Goal: Task Accomplishment & Management: Manage account settings

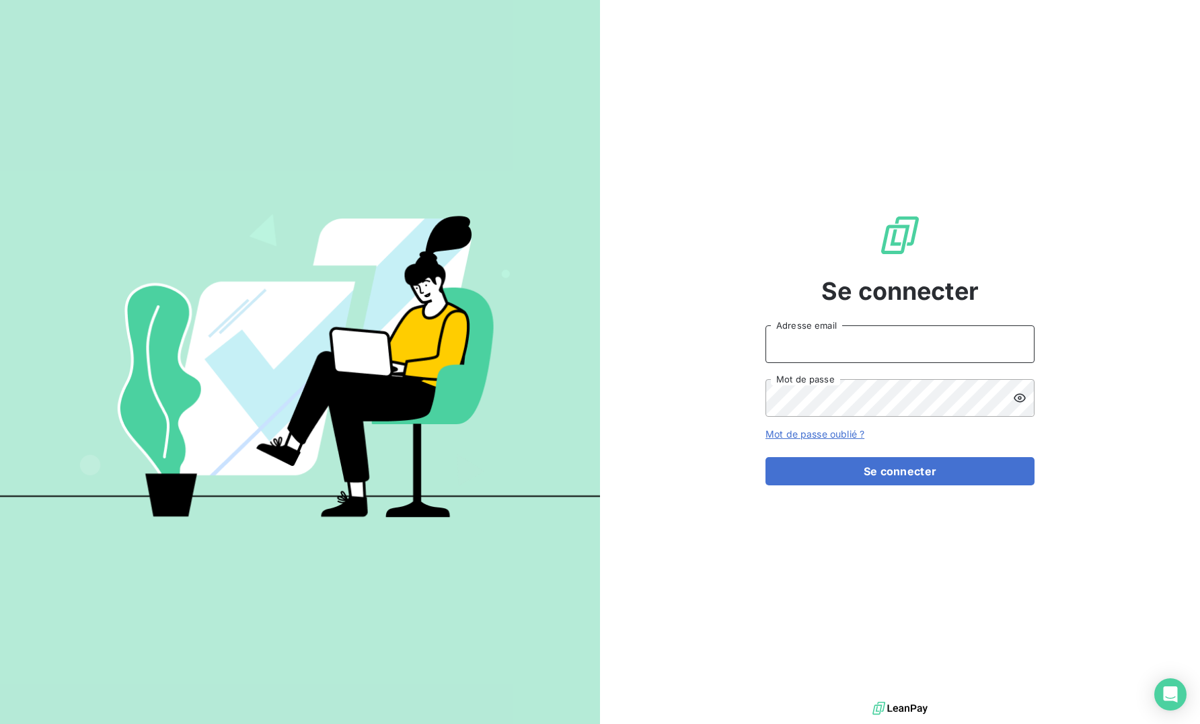
click at [934, 346] on input "Adresse email" at bounding box center [899, 345] width 269 height 38
click at [0, 724] on div at bounding box center [0, 724] width 0 height 0
type input "[EMAIL_ADDRESS][DOMAIN_NAME]"
click at [1016, 477] on button "Se connecter" at bounding box center [899, 471] width 269 height 28
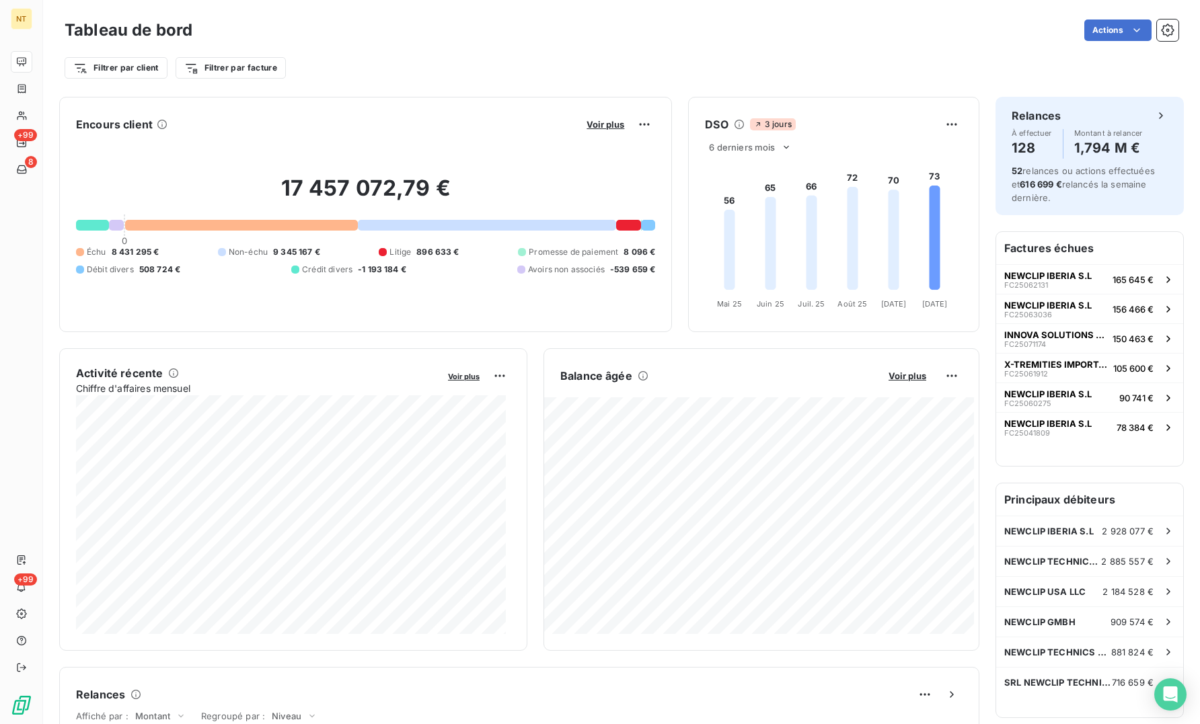
click at [1175, 77] on div "Tableau de bord Actions Filtrer par client Filtrer par facture" at bounding box center [621, 44] width 1157 height 89
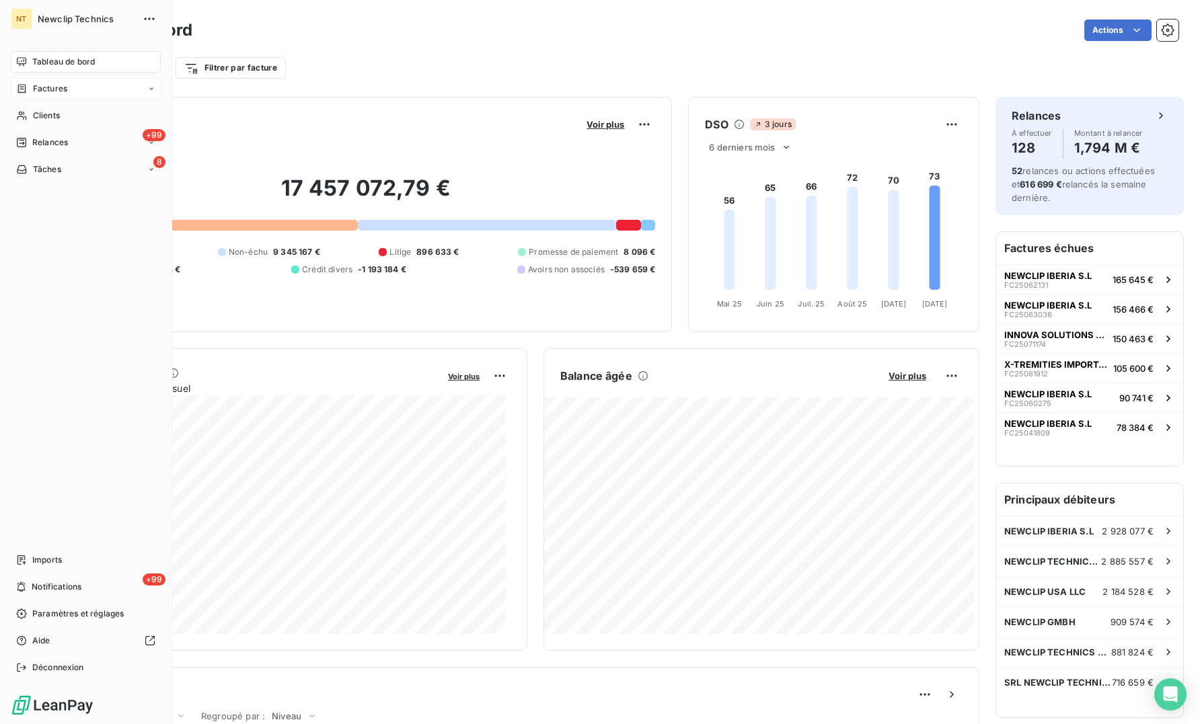
click at [46, 95] on div "Factures" at bounding box center [86, 89] width 150 height 22
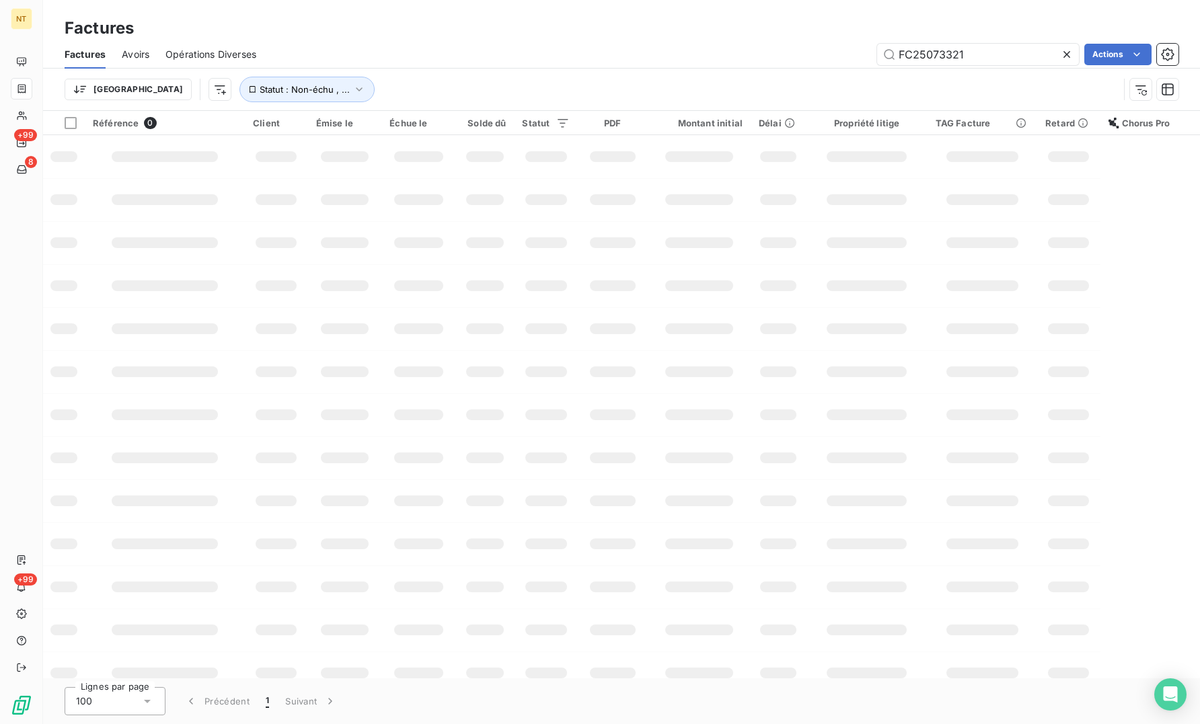
drag, startPoint x: 972, startPoint y: 55, endPoint x: 826, endPoint y: 59, distance: 146.0
click at [827, 59] on div "FC25073321 Actions" at bounding box center [725, 55] width 906 height 22
type input "FC25100347"
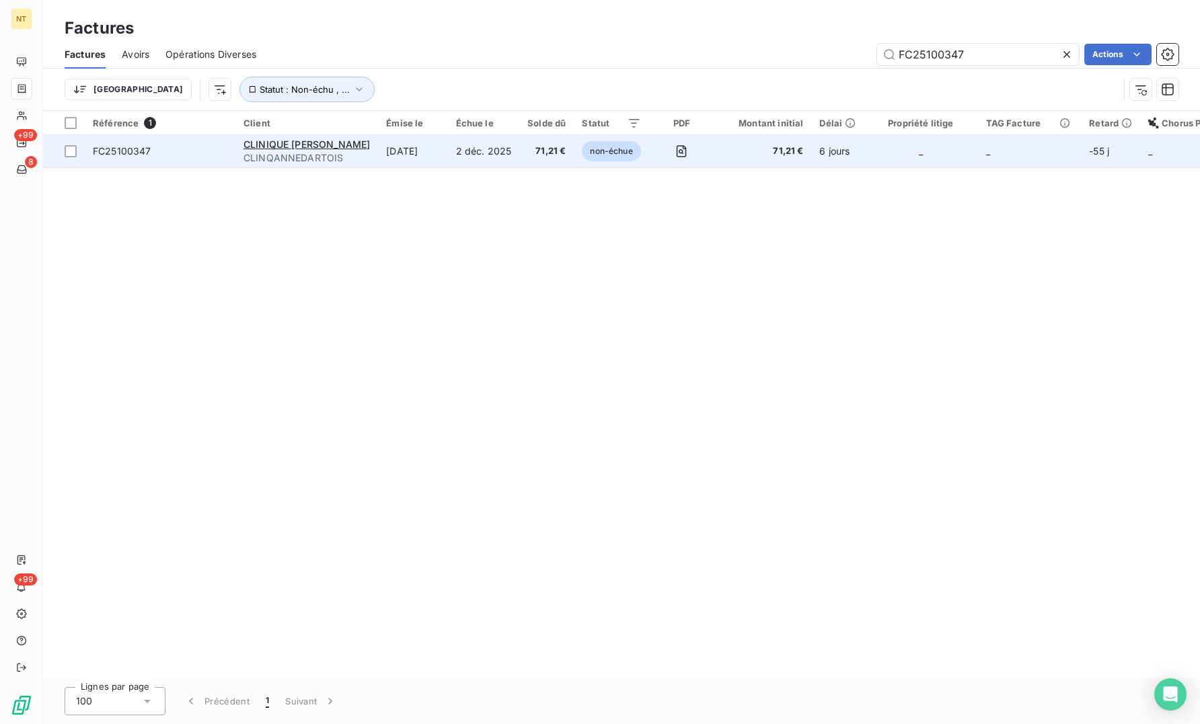
click at [125, 153] on span "FC25100347" at bounding box center [122, 150] width 59 height 11
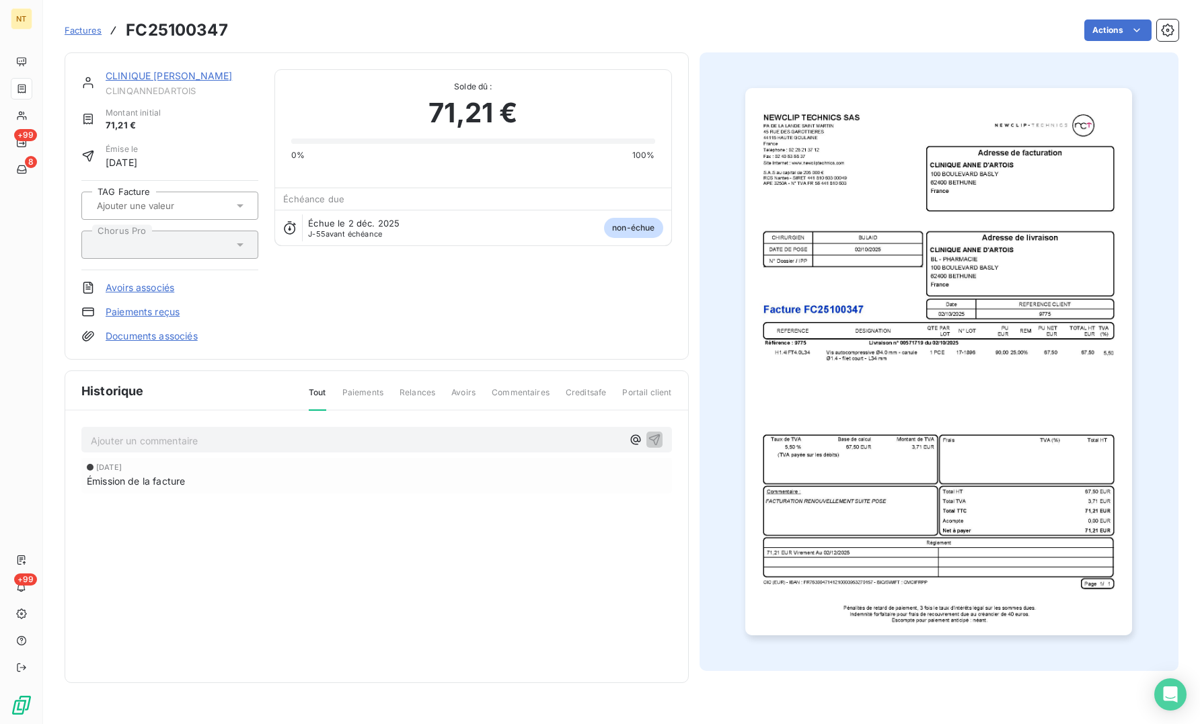
click at [214, 441] on p "Ajouter un commentaire ﻿" at bounding box center [356, 441] width 531 height 17
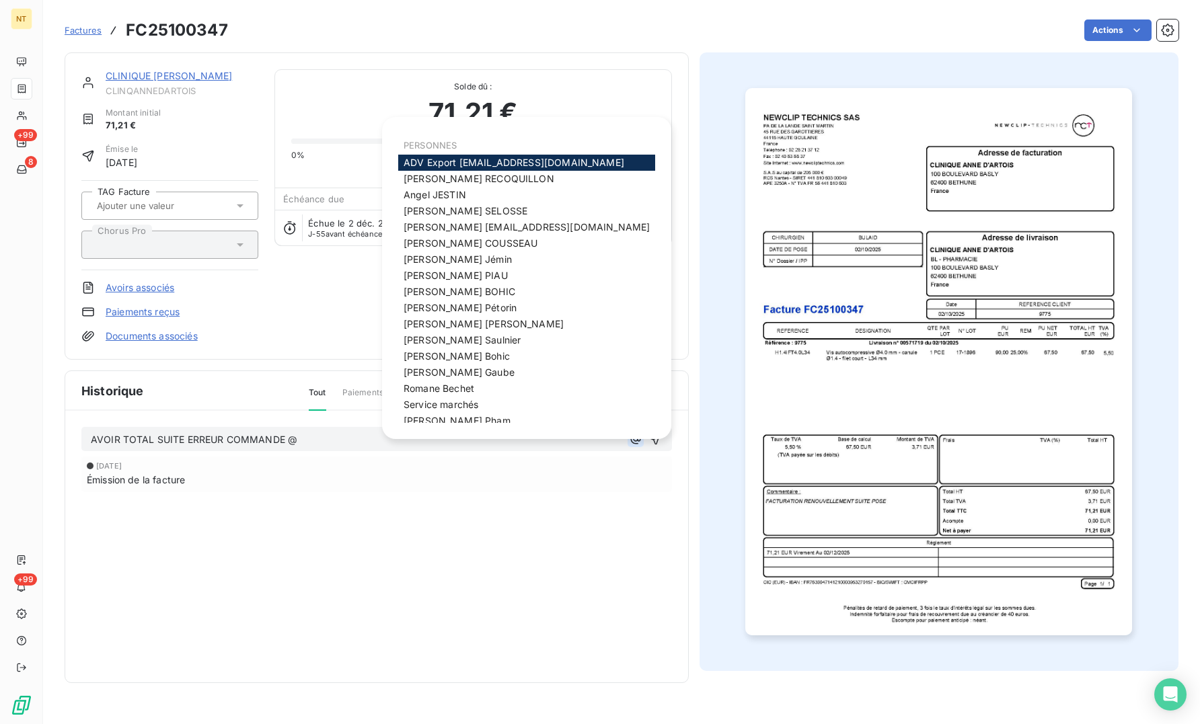
click at [640, 441] on icon "button" at bounding box center [635, 440] width 10 height 10
click at [460, 294] on div "[PERSON_NAME]" at bounding box center [526, 292] width 257 height 16
click at [455, 288] on span "[PERSON_NAME]" at bounding box center [460, 291] width 112 height 11
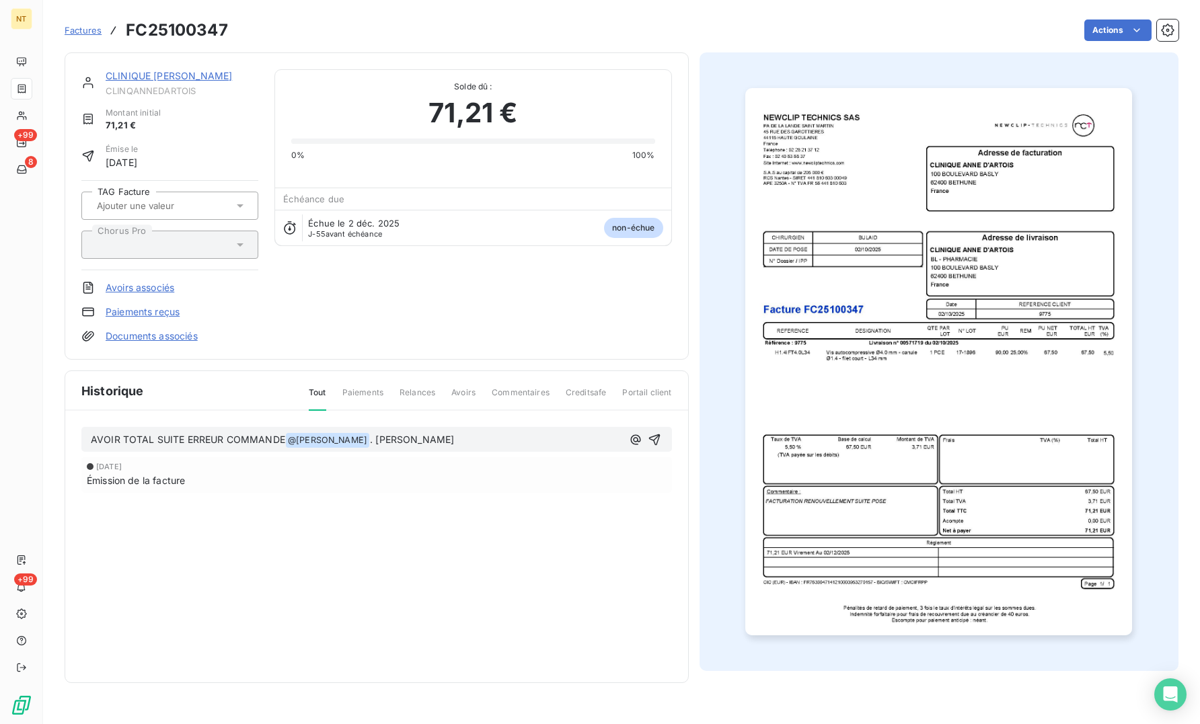
click at [1161, 382] on div at bounding box center [940, 361] width 480 height 619
click at [153, 441] on span "AVOIR TOTAL SUITE ERREUR COMMANDE" at bounding box center [188, 439] width 194 height 11
click at [655, 438] on icon "button" at bounding box center [654, 439] width 13 height 13
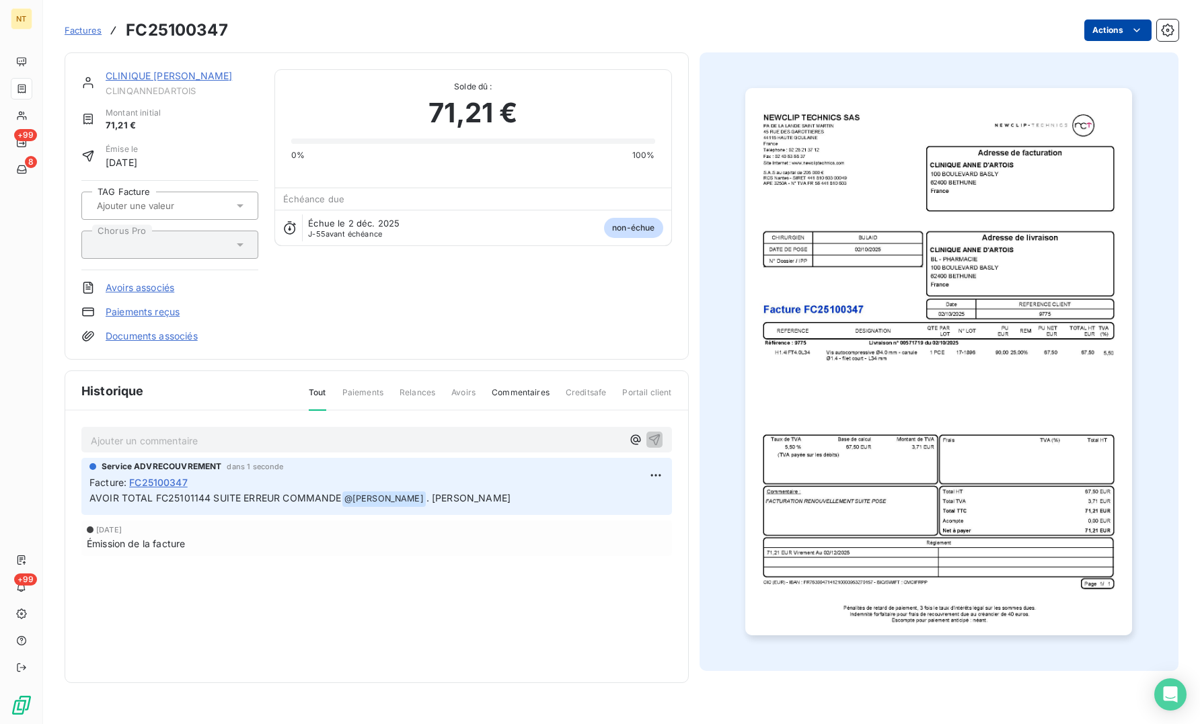
click at [1120, 40] on html "NT +99 8 +99 Factures FC25100347 Actions CLINIQUE [PERSON_NAME] CLINQANNEDARTOI…" at bounding box center [600, 362] width 1200 height 724
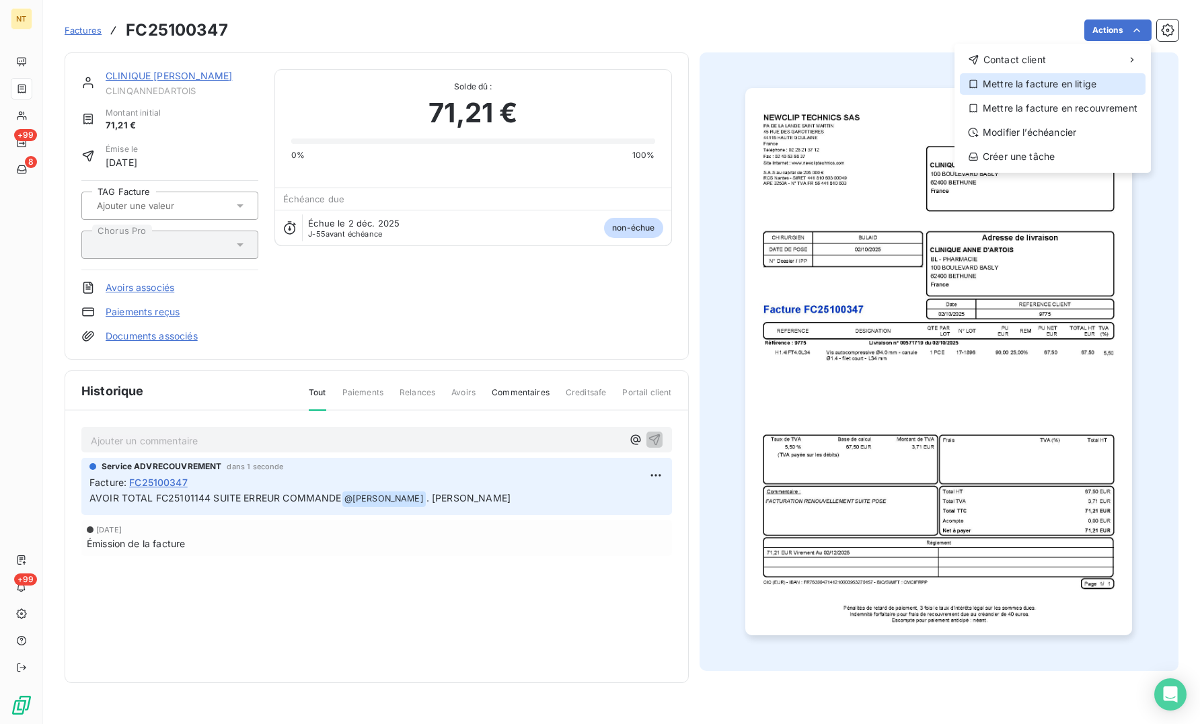
click at [1062, 82] on div "Mettre la facture en litige" at bounding box center [1053, 84] width 186 height 22
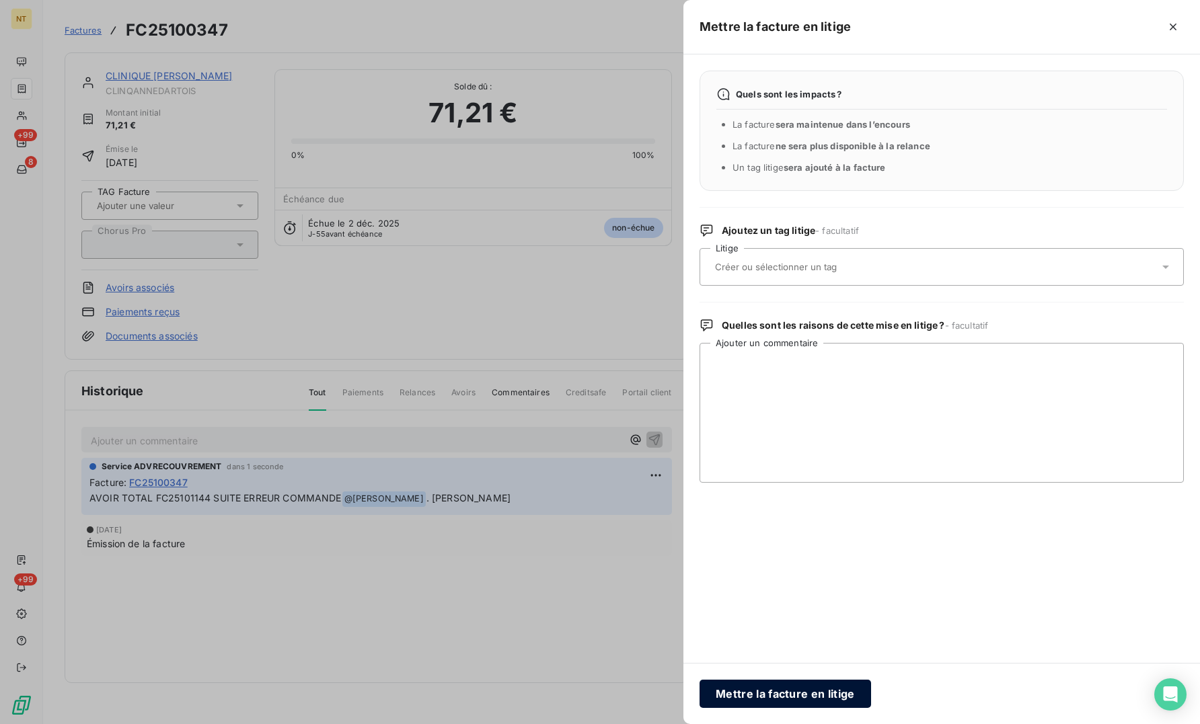
click at [806, 692] on button "Mettre la facture en litige" at bounding box center [786, 694] width 172 height 28
